Goal: Check status: Check status

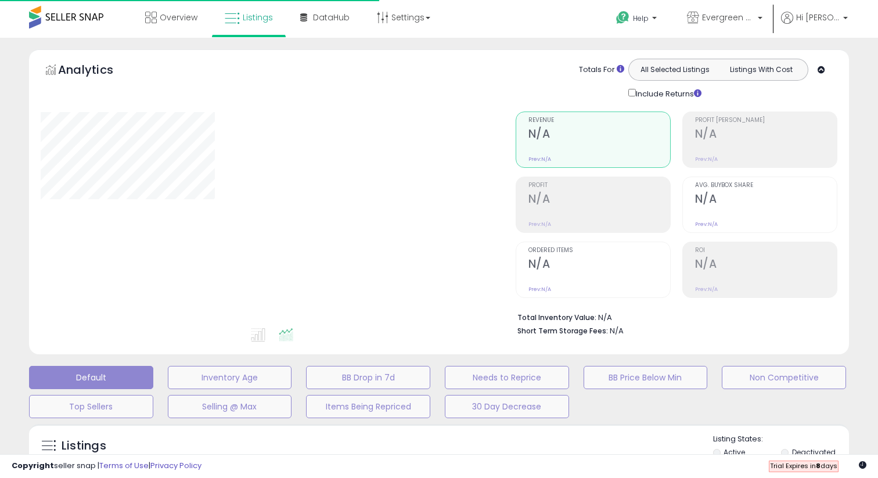
type input "***"
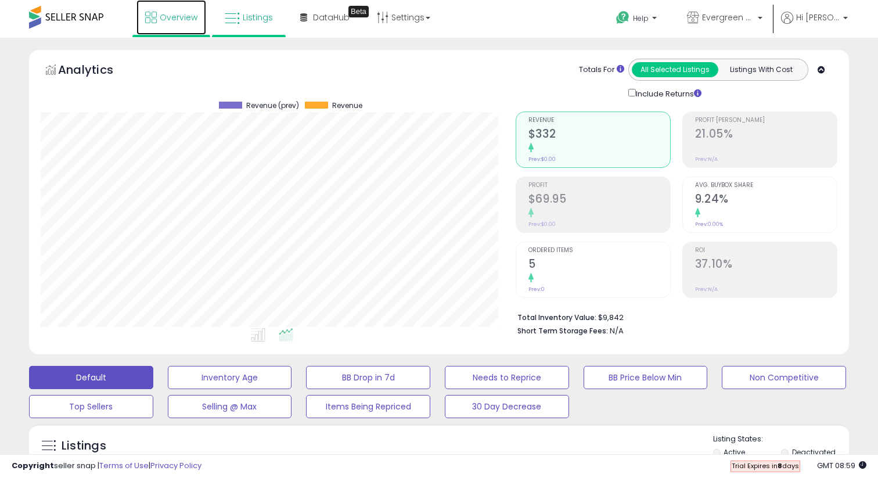
click at [184, 17] on span "Overview" at bounding box center [179, 18] width 38 height 12
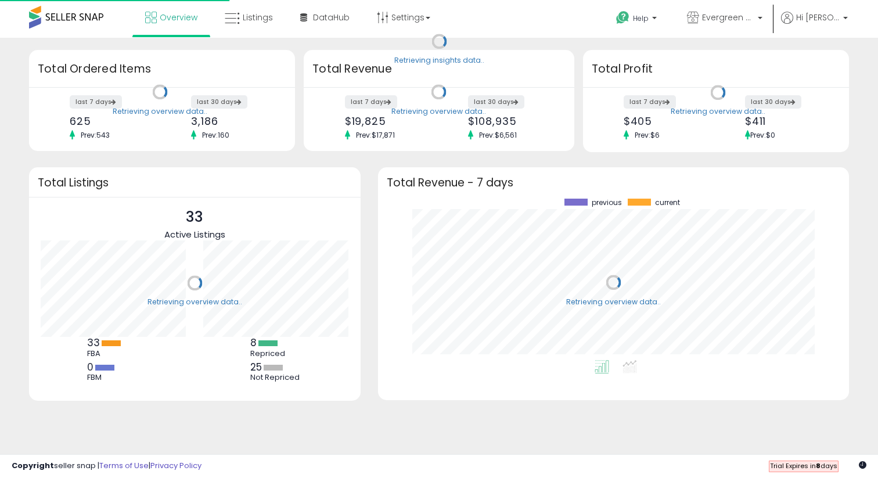
scroll to position [161, 448]
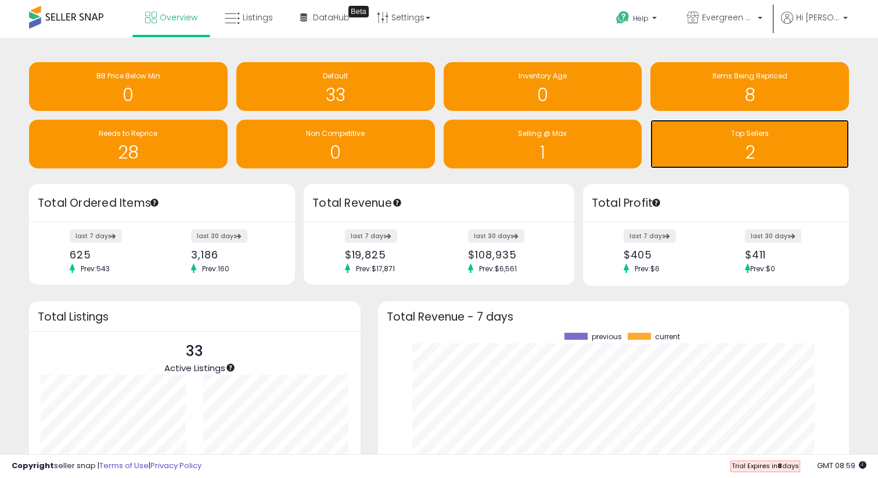
click at [732, 146] on h1 "2" at bounding box center [749, 152] width 187 height 19
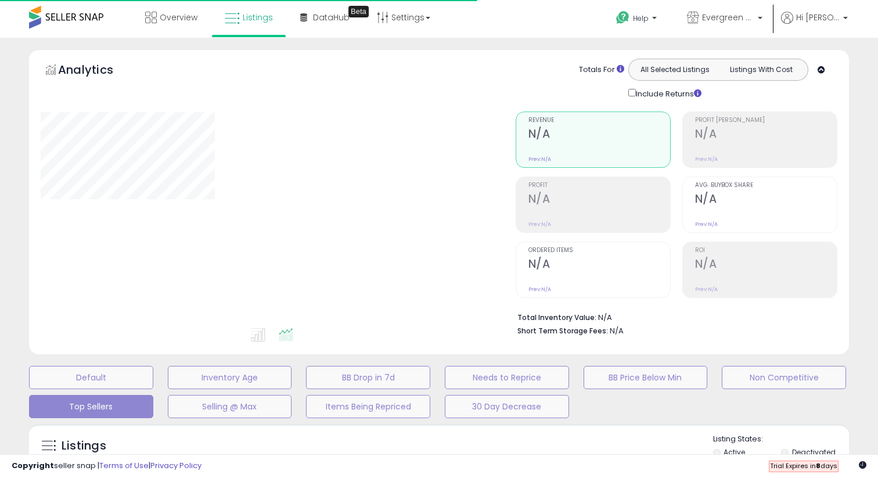
select select "**"
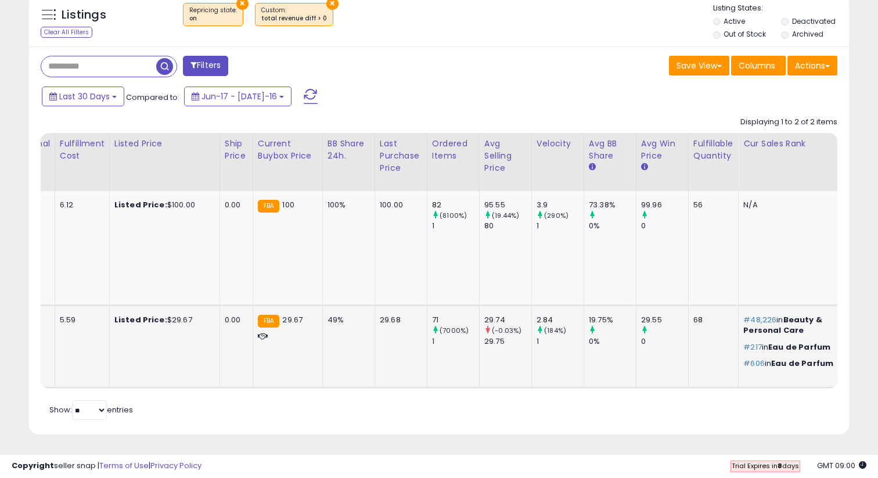
scroll to position [427, 0]
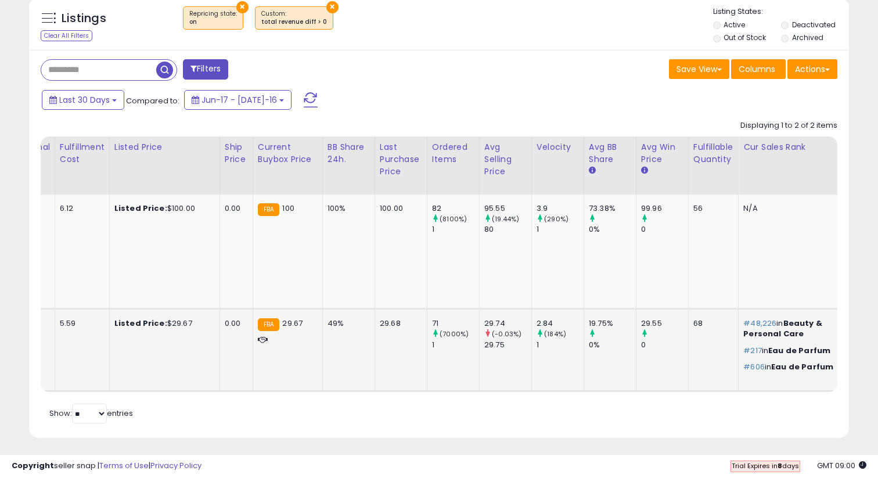
click at [743, 328] on span "#48,226" at bounding box center [759, 323] width 33 height 11
click at [768, 347] on span "Eau de Parfum" at bounding box center [799, 350] width 62 height 11
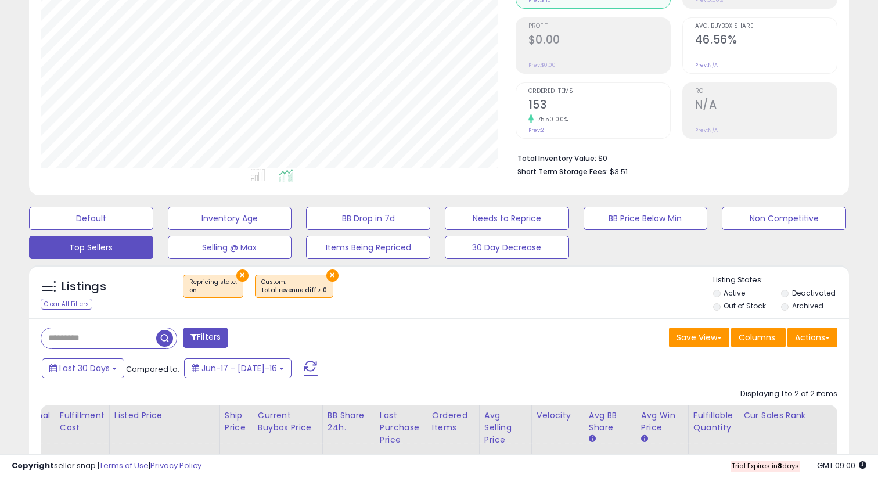
scroll to position [0, 0]
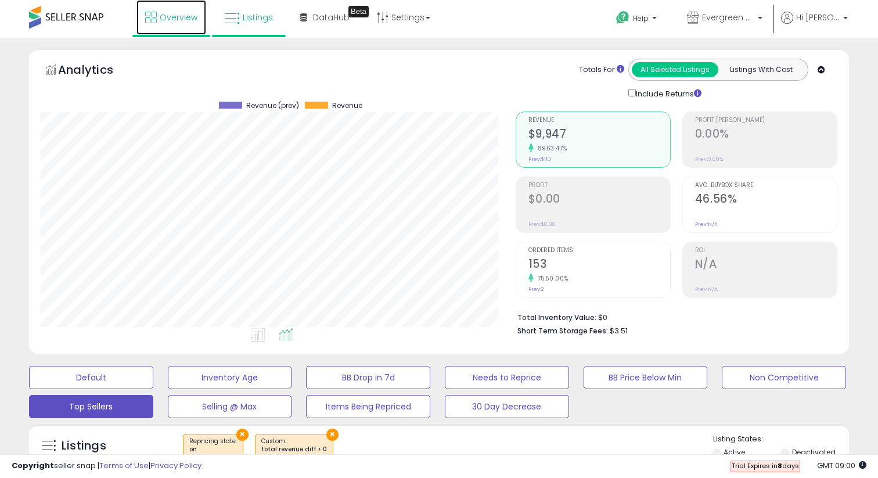
click at [165, 13] on span "Overview" at bounding box center [179, 18] width 38 height 12
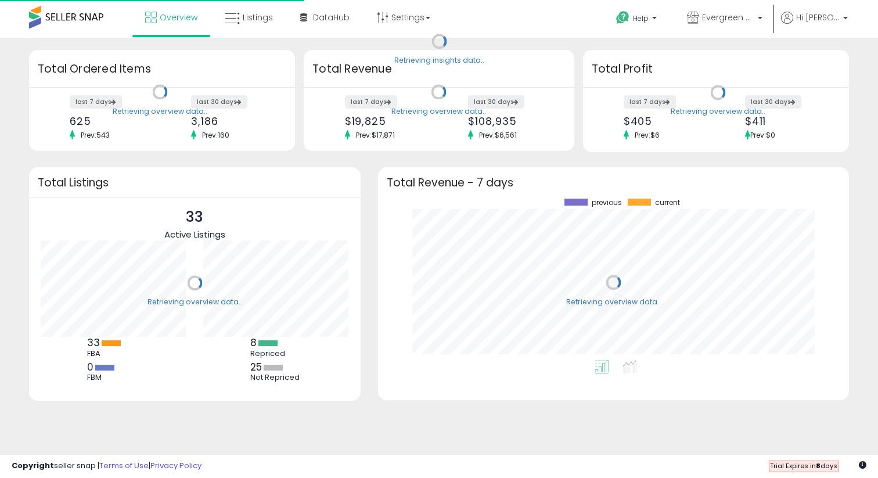
scroll to position [161, 448]
